Goal: Task Accomplishment & Management: Complete application form

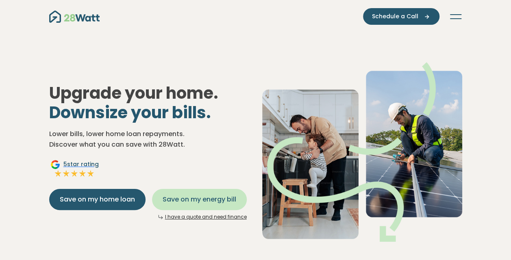
click at [196, 196] on span "Save on my energy bill" at bounding box center [200, 200] width 74 height 10
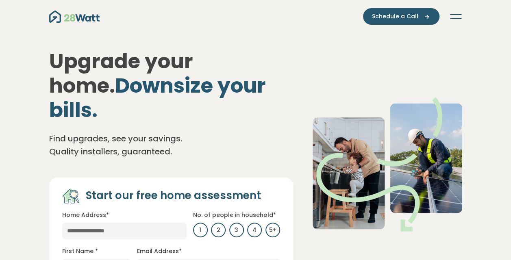
scroll to position [41, 0]
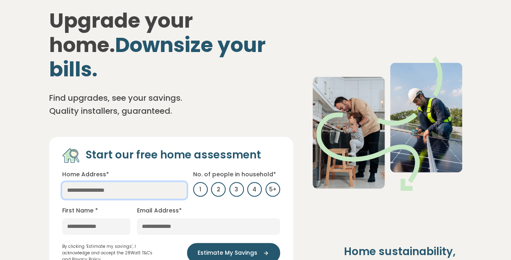
click at [133, 182] on input "text" at bounding box center [124, 190] width 124 height 17
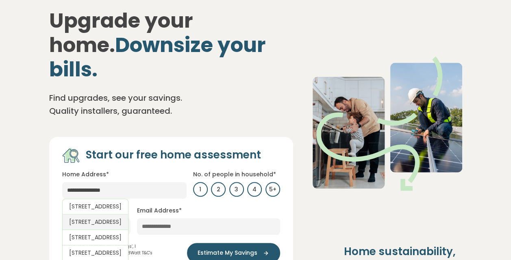
click at [112, 215] on link "[STREET_ADDRESS]" at bounding box center [95, 222] width 66 height 15
type input "**********"
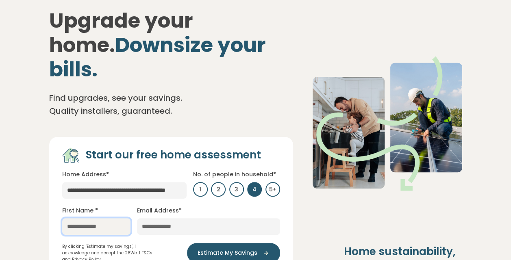
click at [104, 218] on input "text" at bounding box center [96, 226] width 68 height 17
type input "******"
type input "**********"
drag, startPoint x: 95, startPoint y: 198, endPoint x: 50, endPoint y: 200, distance: 45.2
click at [50, 200] on div "**********" at bounding box center [171, 205] width 244 height 136
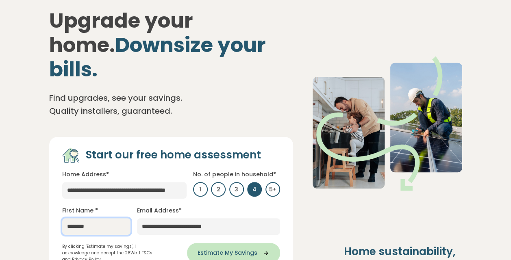
type input "*******"
click at [245, 243] on button "Estimate My Savings" at bounding box center [233, 253] width 93 height 20
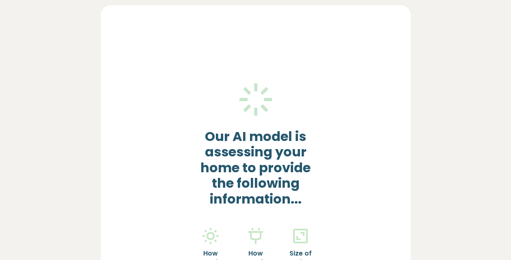
scroll to position [0, 0]
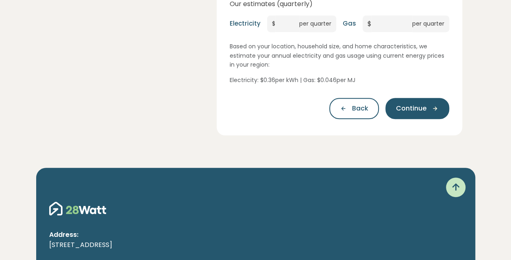
scroll to position [163, 0]
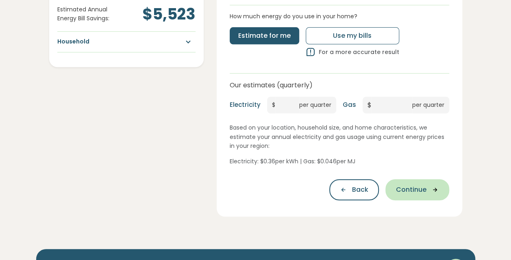
click at [415, 183] on button "Continue" at bounding box center [417, 189] width 64 height 21
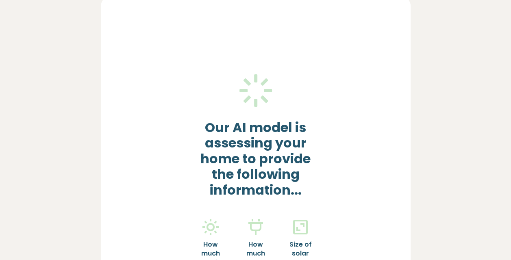
scroll to position [0, 0]
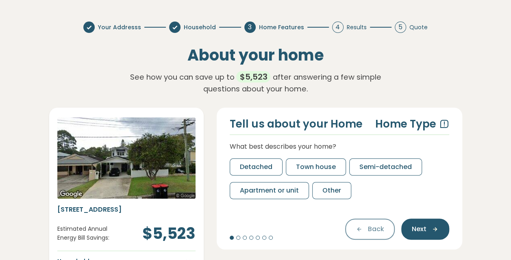
scroll to position [41, 0]
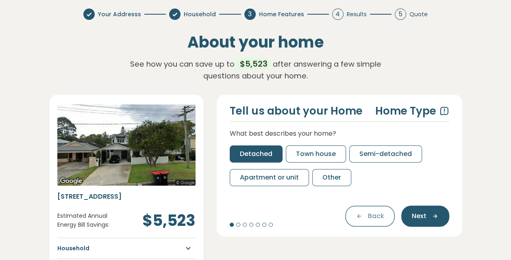
click at [255, 152] on span "Detached" at bounding box center [256, 154] width 33 height 10
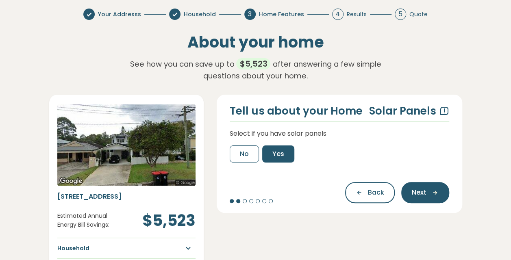
click at [281, 156] on span "Yes" at bounding box center [278, 154] width 12 height 10
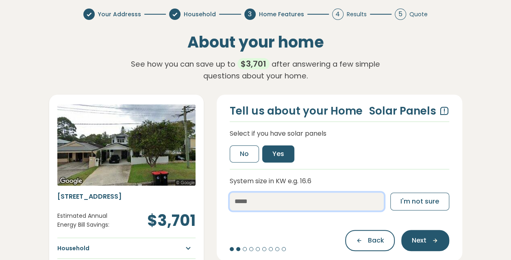
click at [265, 195] on input "number" at bounding box center [307, 202] width 154 height 18
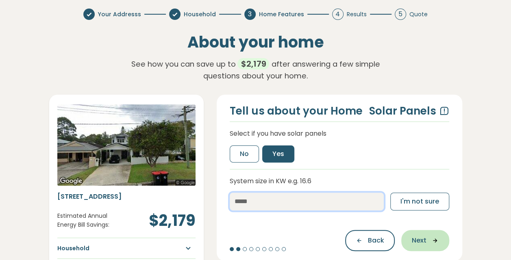
type input "**"
click at [423, 239] on span "Next" at bounding box center [419, 241] width 15 height 10
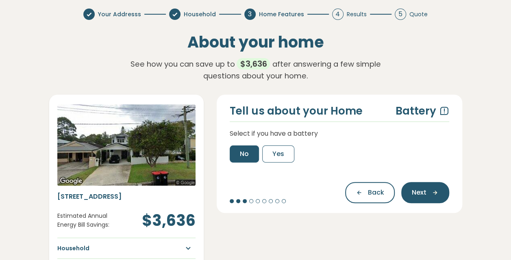
click at [240, 161] on button "No" at bounding box center [244, 154] width 29 height 17
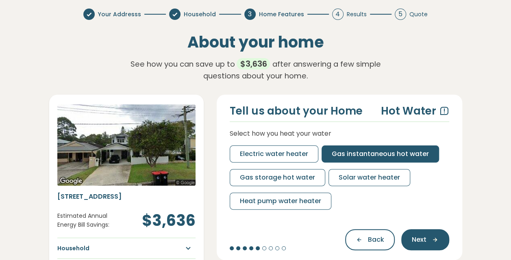
click at [350, 160] on button "Gas instantaneous hot water" at bounding box center [380, 154] width 117 height 17
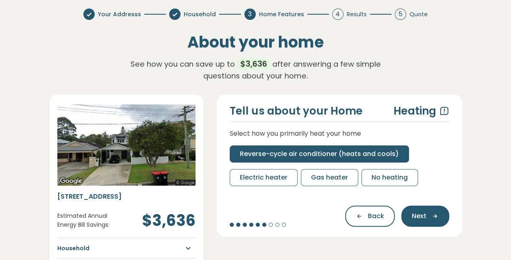
click at [338, 158] on span "Reverse-cycle air conditioner (heats and cools)" at bounding box center [319, 154] width 159 height 10
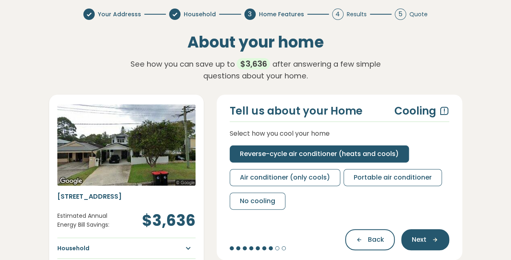
click at [298, 152] on span "Reverse-cycle air conditioner (heats and cools)" at bounding box center [319, 154] width 159 height 10
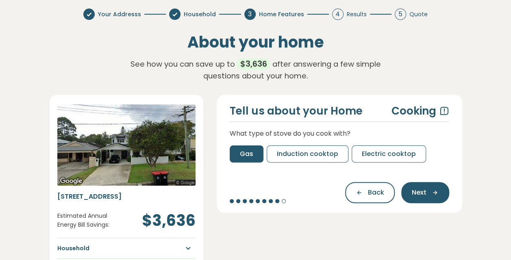
click at [241, 156] on span "Gas" at bounding box center [246, 154] width 13 height 10
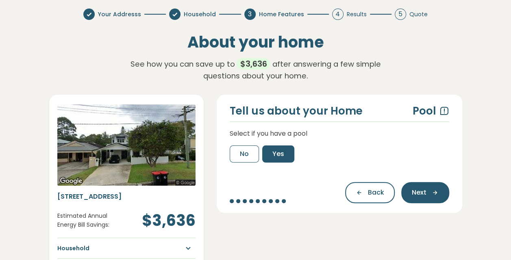
click at [278, 156] on span "Yes" at bounding box center [278, 154] width 12 height 10
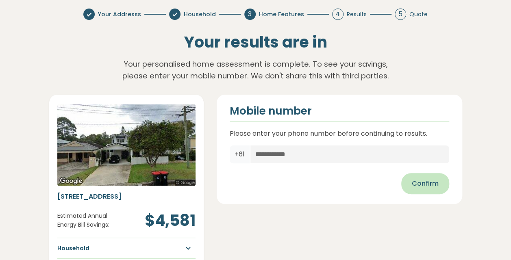
click at [416, 177] on button "Confirm" at bounding box center [425, 183] width 48 height 21
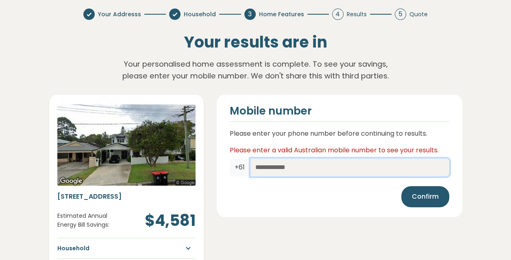
click at [341, 171] on input "text" at bounding box center [349, 168] width 199 height 18
type input "*********"
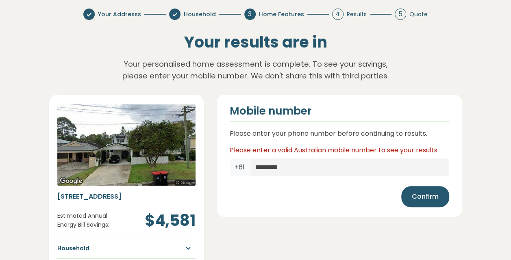
drag, startPoint x: 457, startPoint y: 199, endPoint x: 431, endPoint y: 194, distance: 26.9
click at [457, 199] on div "Mobile number Please enter your phone number before continuing to results. Plea…" at bounding box center [340, 156] width 246 height 122
click at [431, 194] on span "Confirm" at bounding box center [425, 197] width 27 height 10
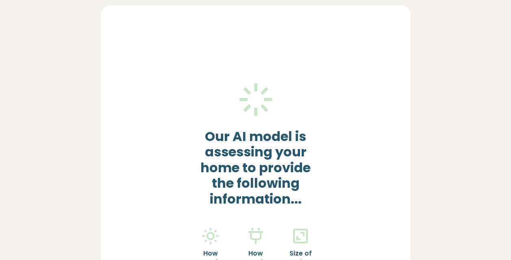
scroll to position [0, 0]
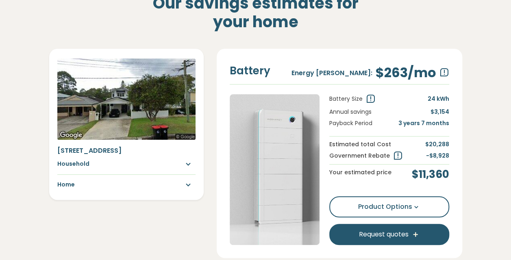
scroll to position [122, 0]
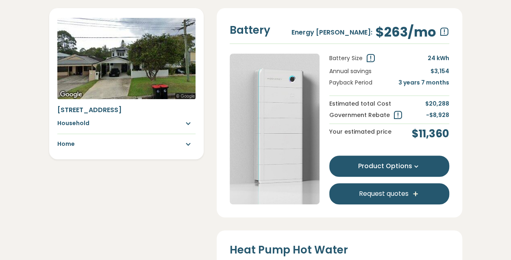
click at [426, 164] on button "Product Options" at bounding box center [389, 166] width 120 height 21
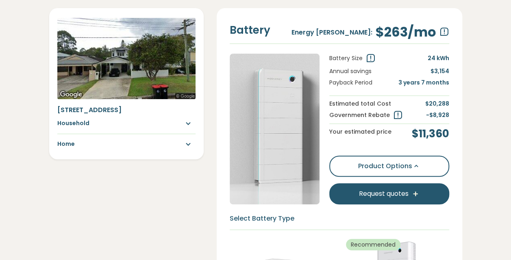
click at [187, 127] on icon "button" at bounding box center [185, 124] width 15 height 10
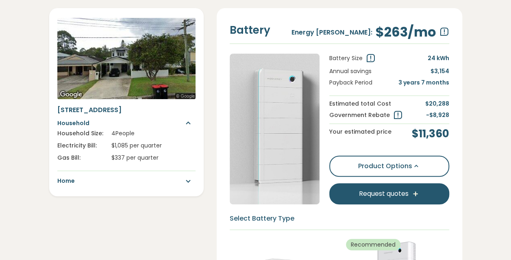
click at [186, 181] on icon "button" at bounding box center [185, 181] width 15 height 10
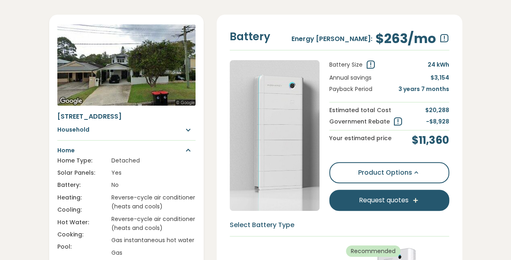
scroll to position [163, 0]
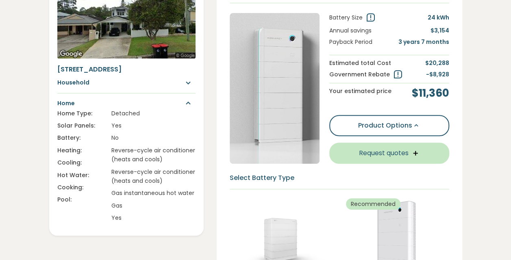
click at [412, 154] on icon at bounding box center [415, 153] width 7 height 7
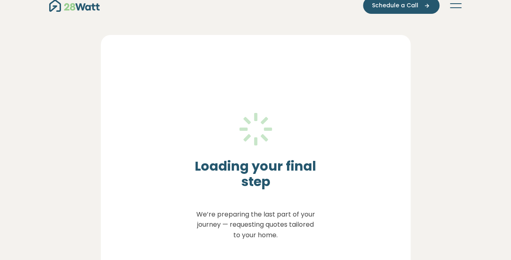
scroll to position [0, 0]
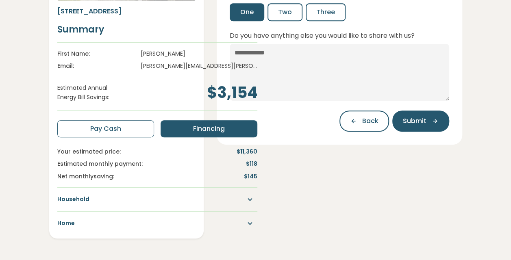
scroll to position [203, 0]
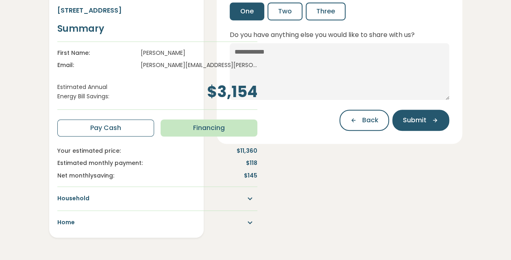
click at [193, 131] on span "Financing" at bounding box center [209, 128] width 32 height 10
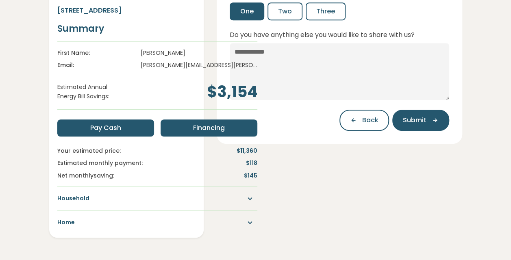
click at [102, 133] on button "Pay Cash" at bounding box center [105, 128] width 97 height 17
click at [164, 133] on button "Financing" at bounding box center [209, 128] width 97 height 17
click at [100, 131] on span "Pay Cash" at bounding box center [105, 128] width 31 height 10
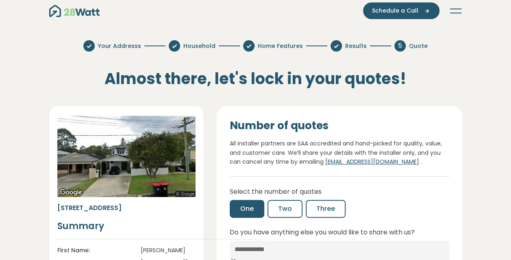
scroll to position [0, 0]
